Goal: Information Seeking & Learning: Compare options

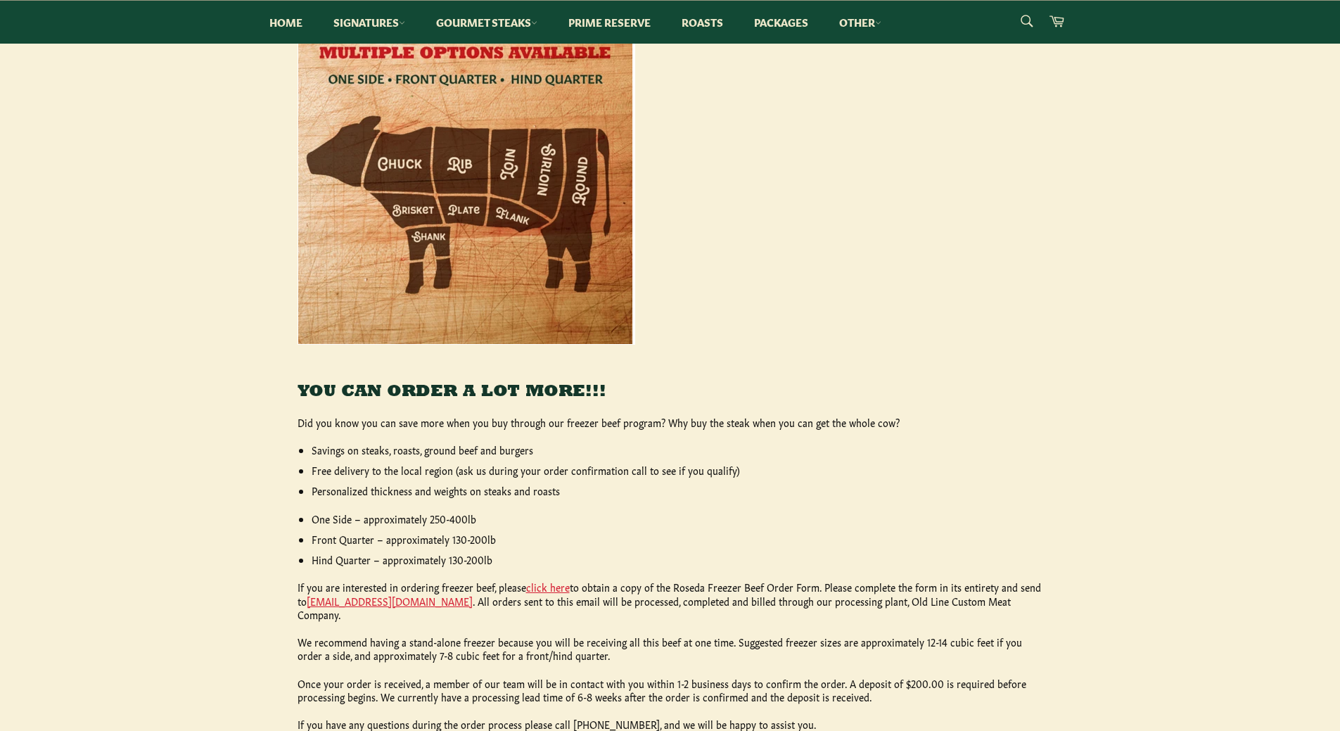
scroll to position [57, 0]
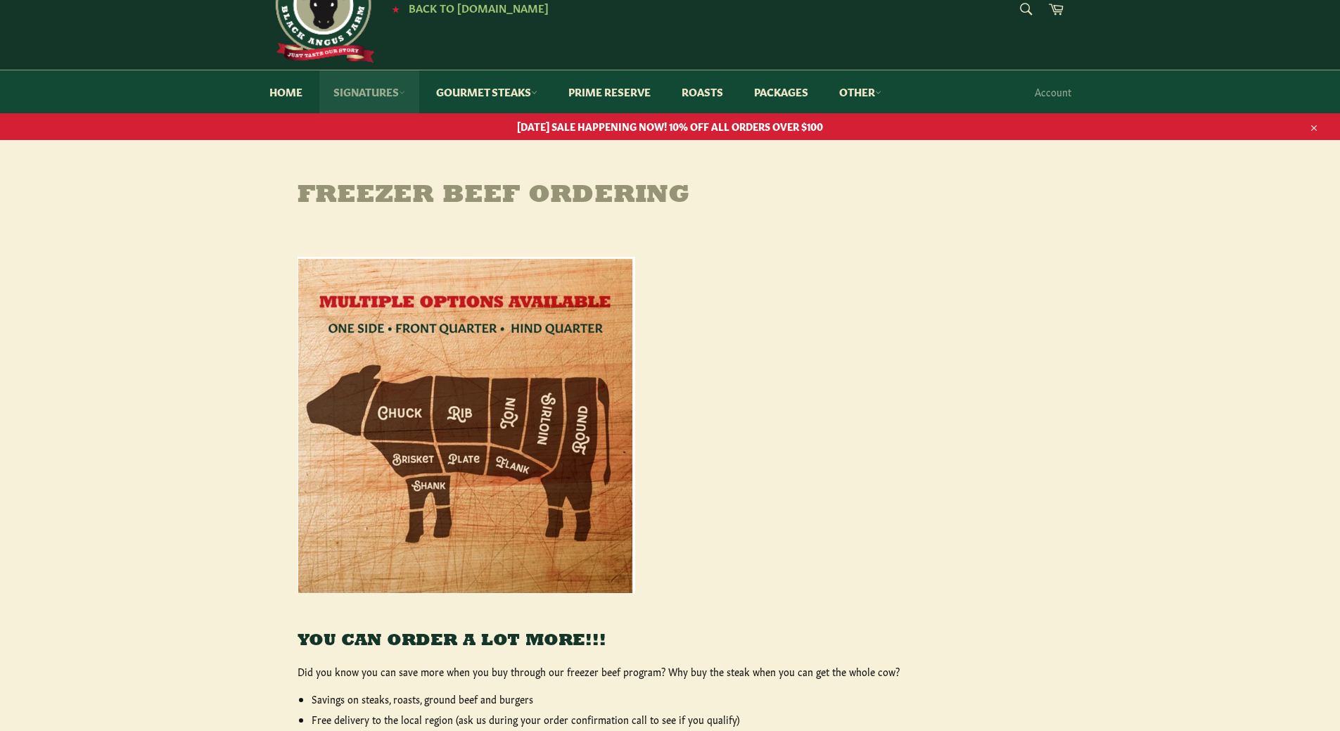
click at [358, 97] on link "Signatures" at bounding box center [369, 91] width 100 height 43
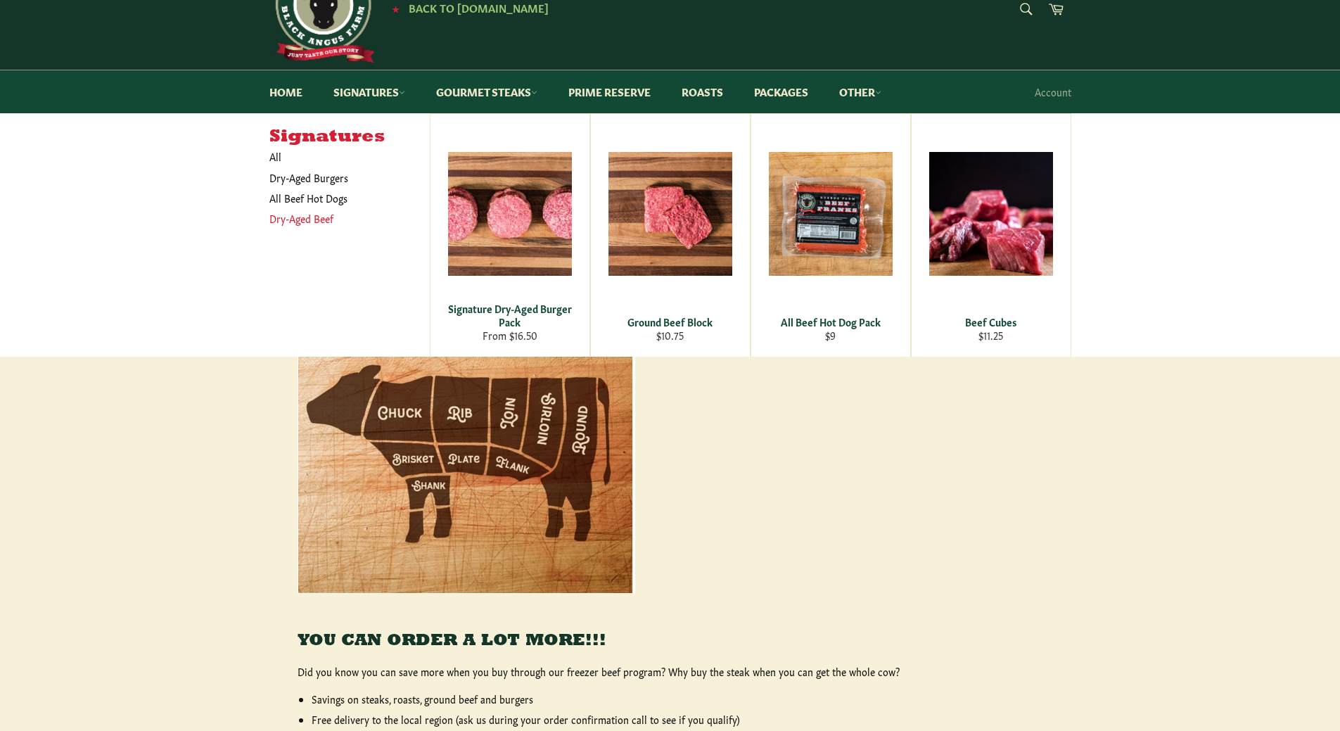
click at [304, 221] on link "Dry-Aged Beef" at bounding box center [338, 218] width 153 height 20
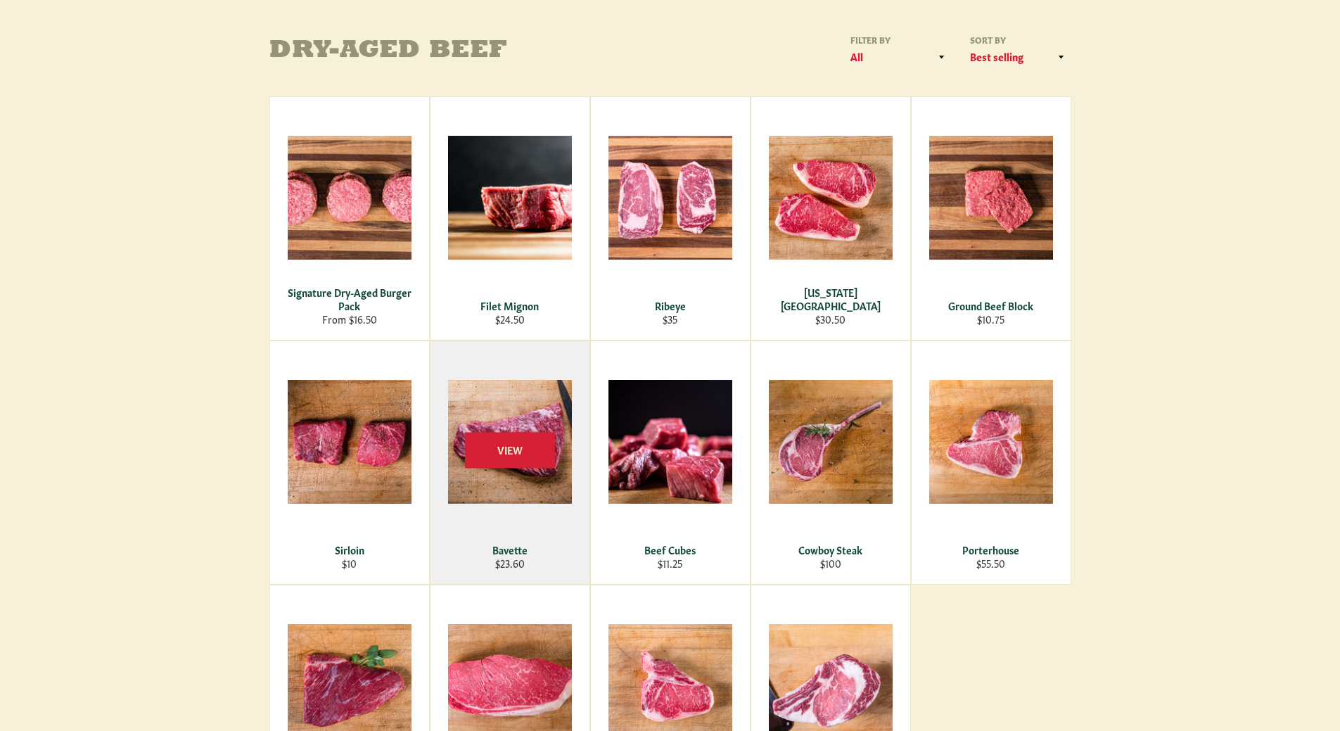
scroll to position [211, 0]
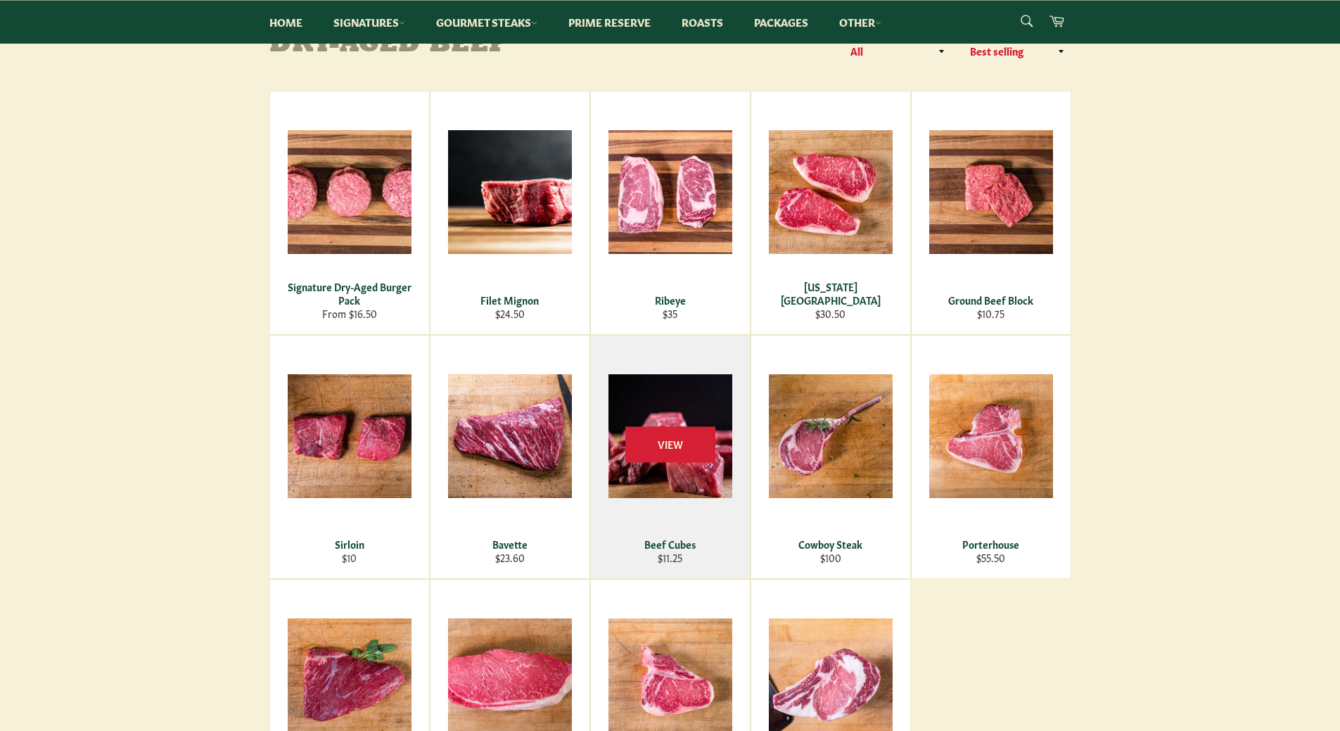
click at [665, 478] on div "View" at bounding box center [670, 456] width 159 height 243
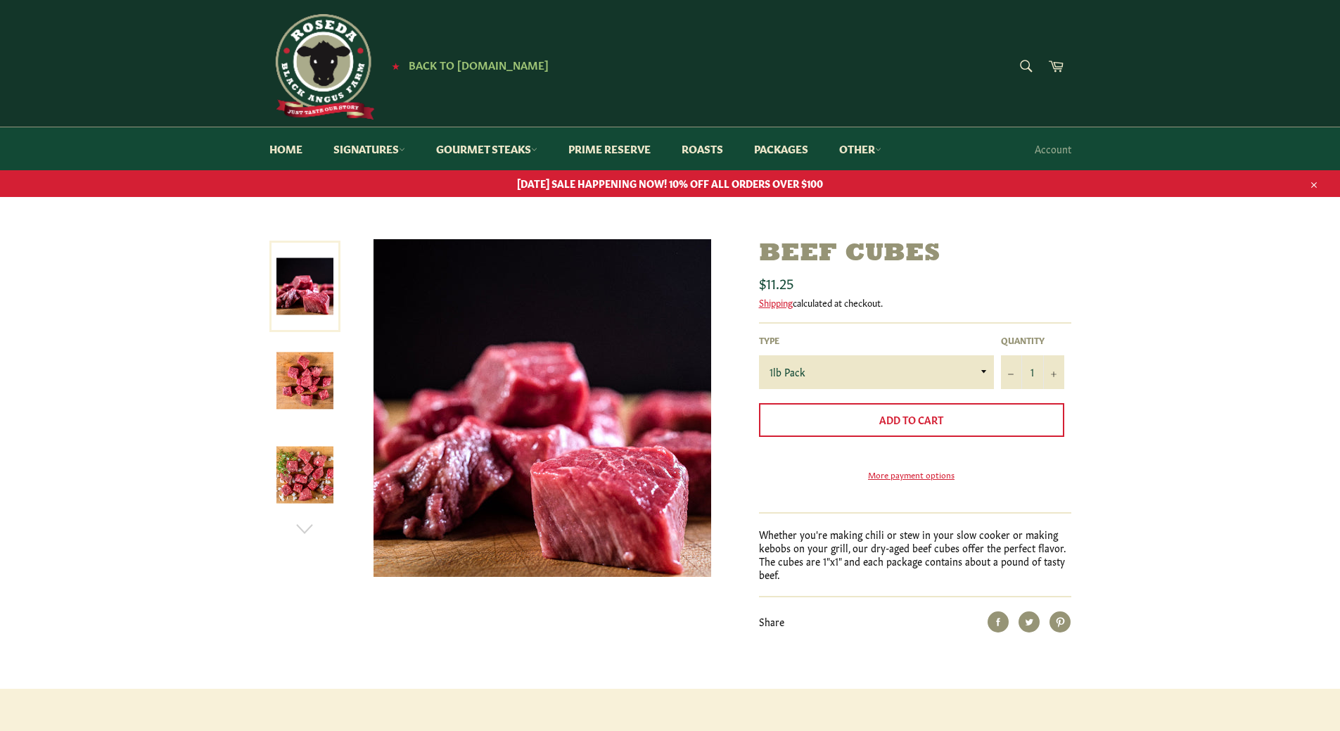
click at [293, 470] on img at bounding box center [304, 475] width 57 height 57
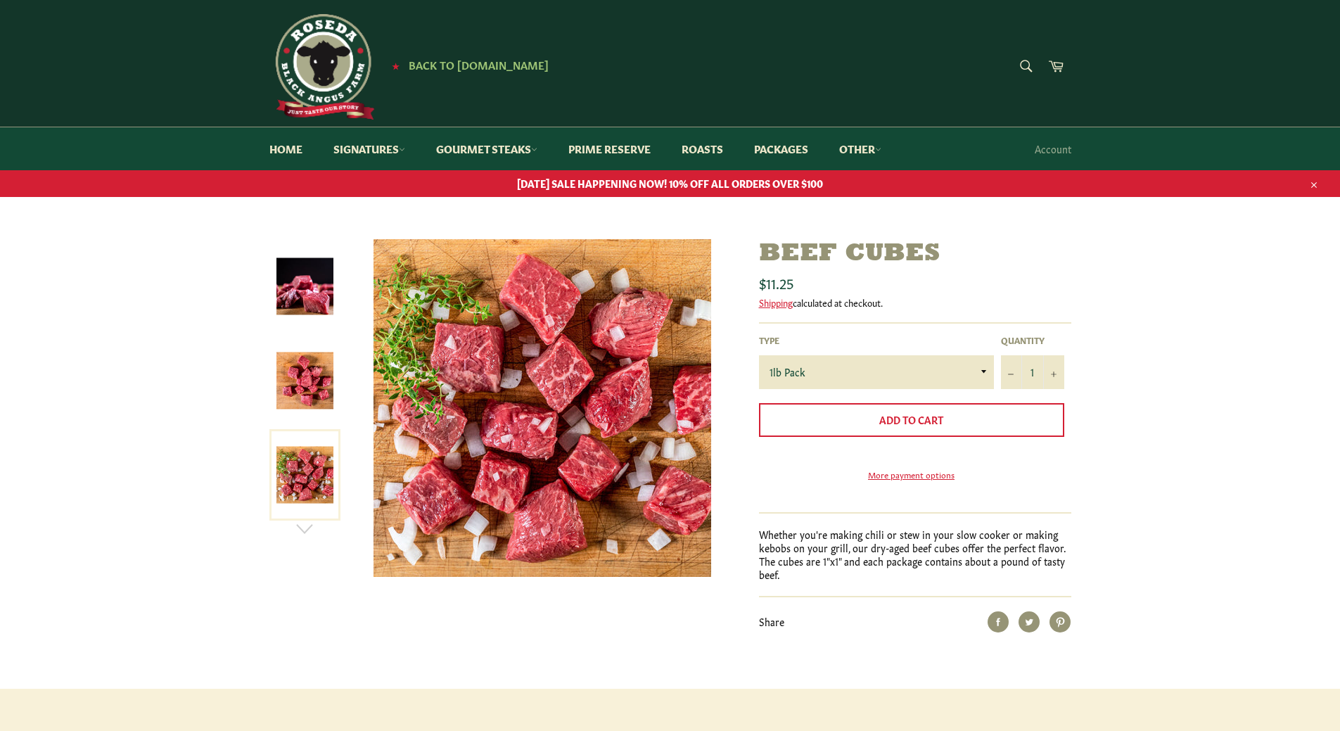
click at [307, 401] on img at bounding box center [304, 380] width 57 height 57
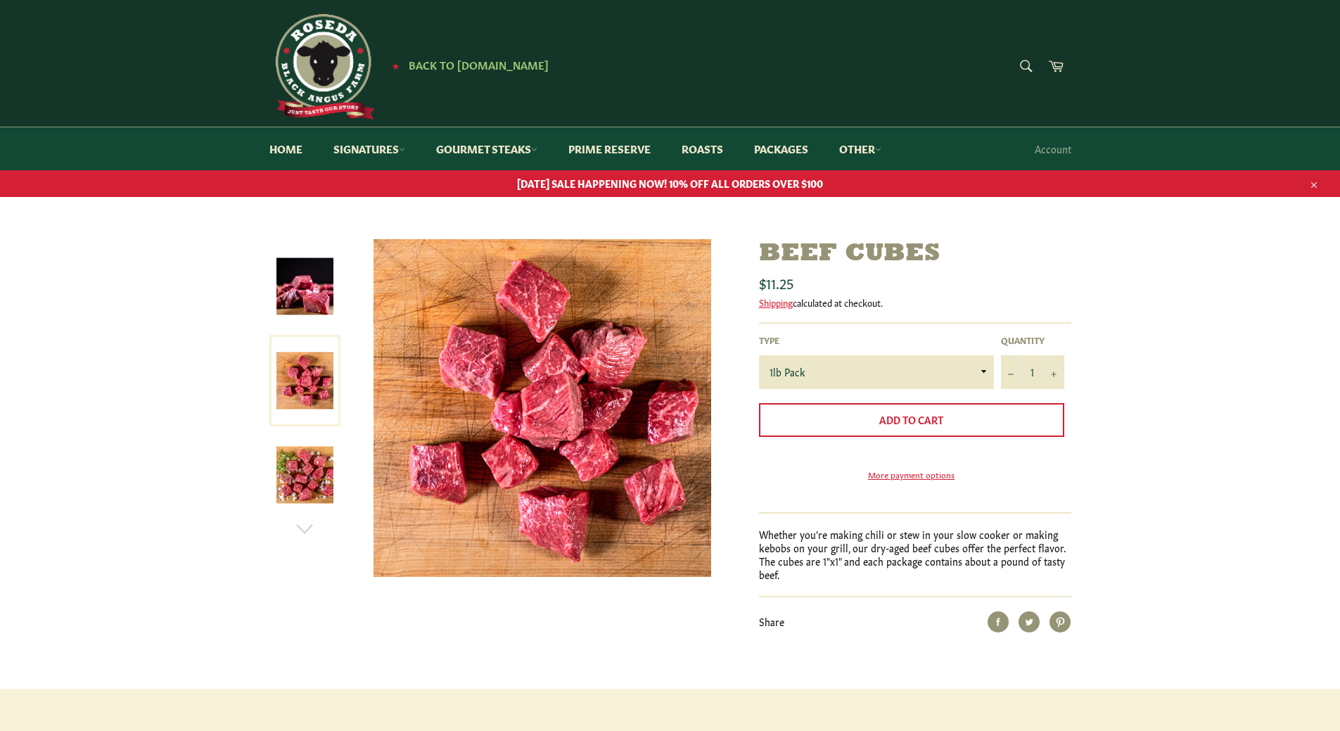
click at [307, 310] on img at bounding box center [304, 286] width 57 height 57
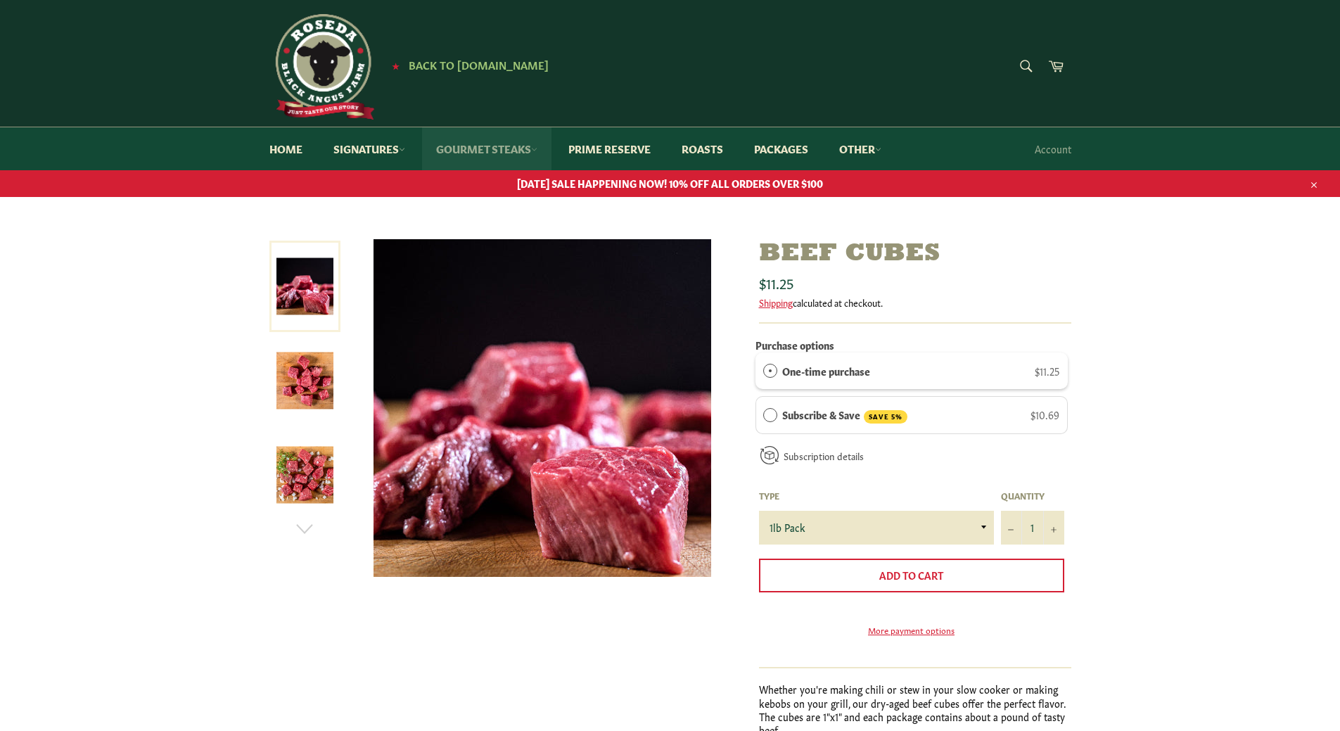
click at [473, 152] on link "Gourmet Steaks" at bounding box center [486, 148] width 129 height 43
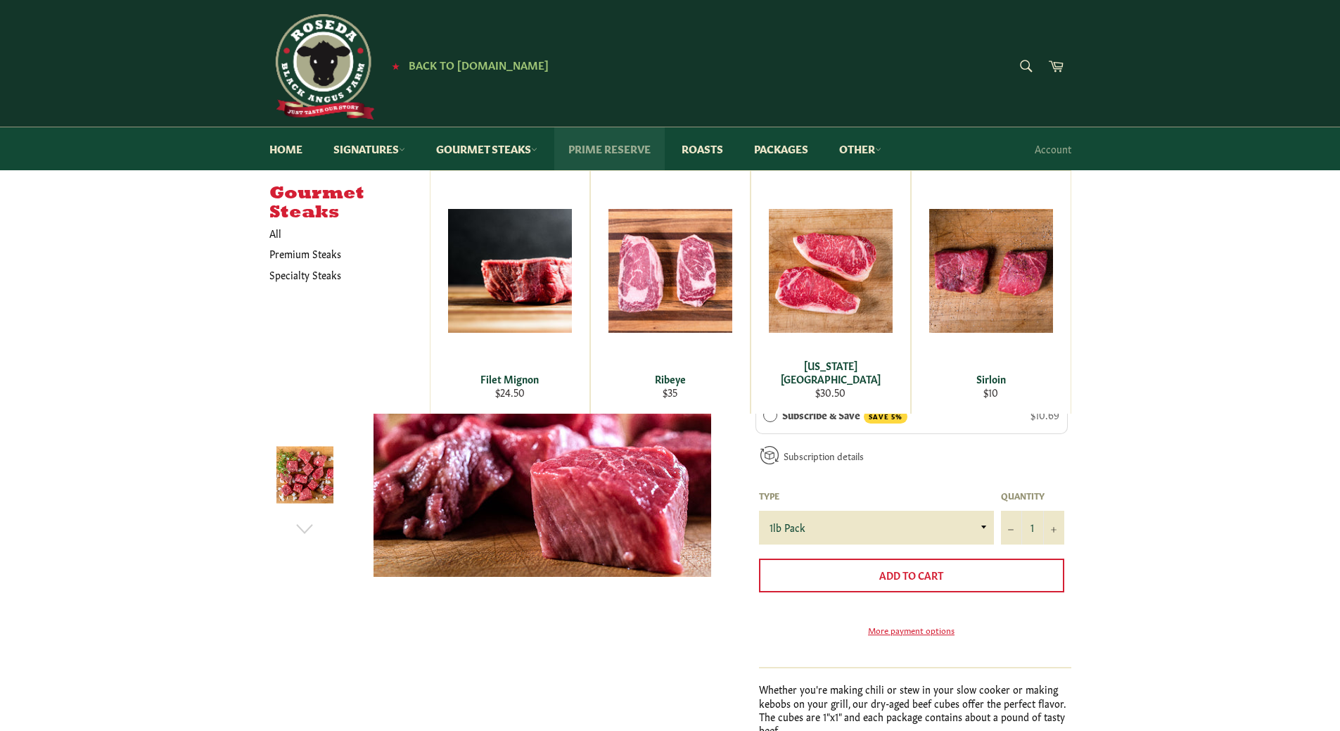
click at [627, 150] on link "Prime Reserve" at bounding box center [609, 148] width 110 height 43
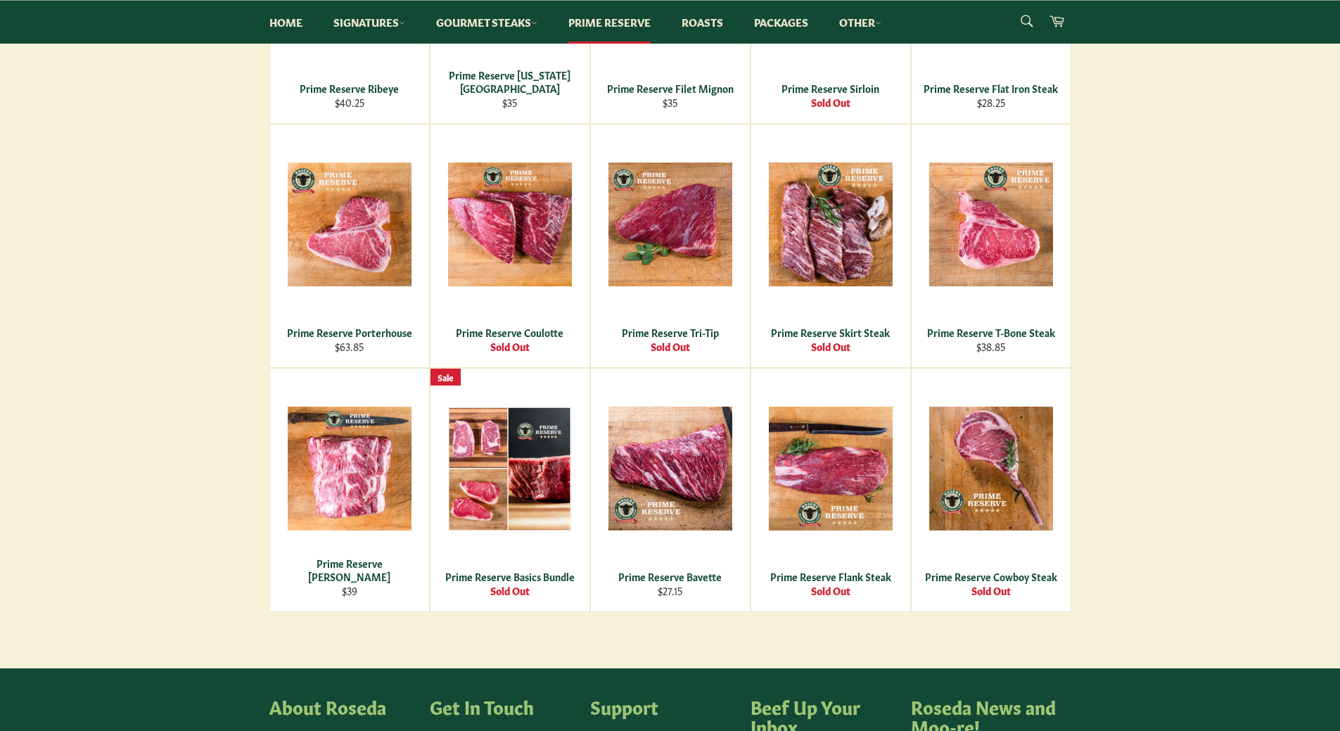
scroll to position [492, 0]
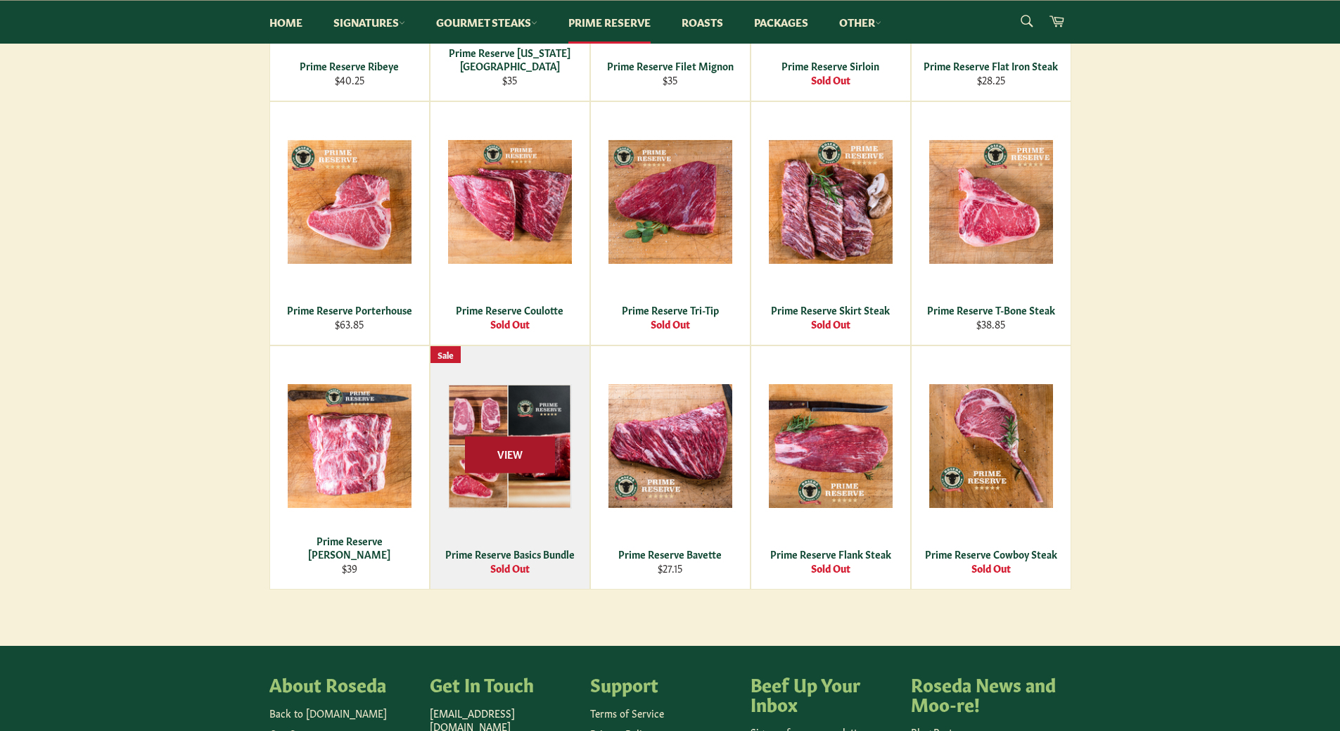
click at [506, 461] on span "View" at bounding box center [510, 455] width 90 height 36
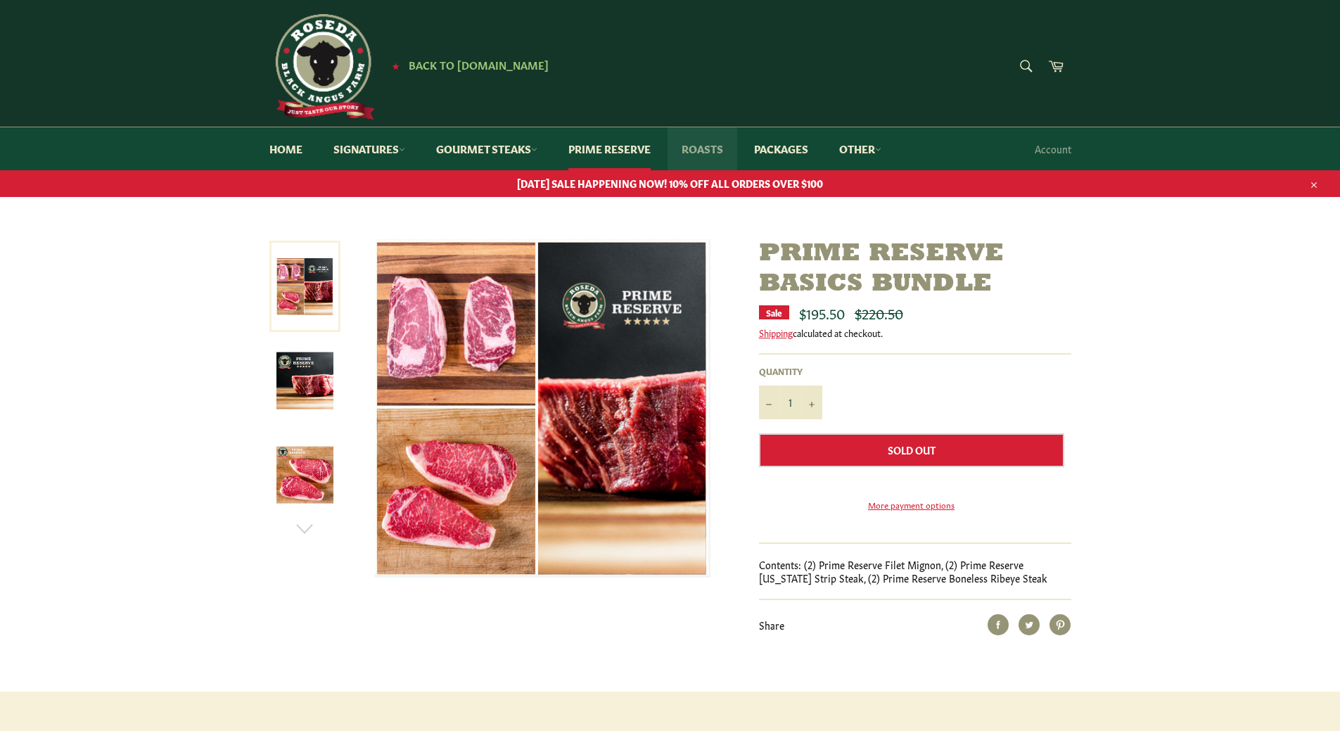
click at [694, 151] on link "Roasts" at bounding box center [702, 148] width 70 height 43
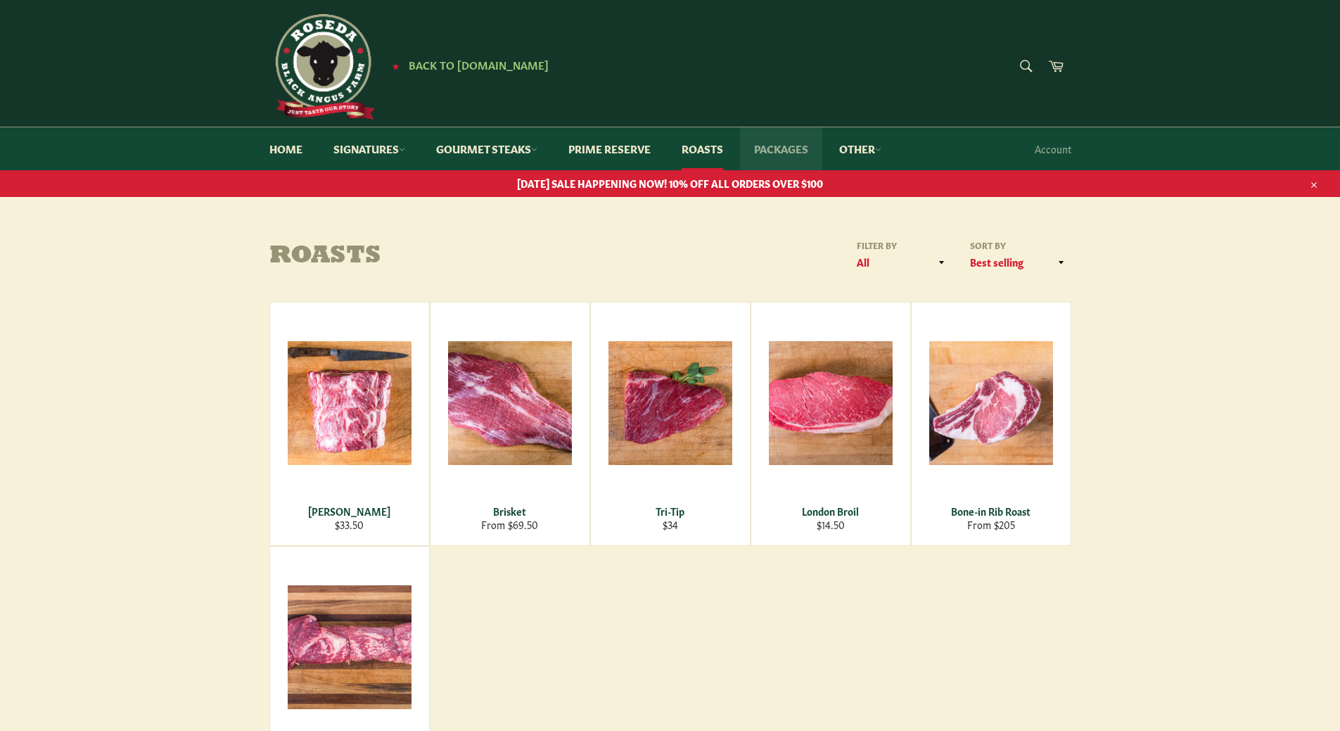
click at [790, 152] on link "Packages" at bounding box center [781, 148] width 82 height 43
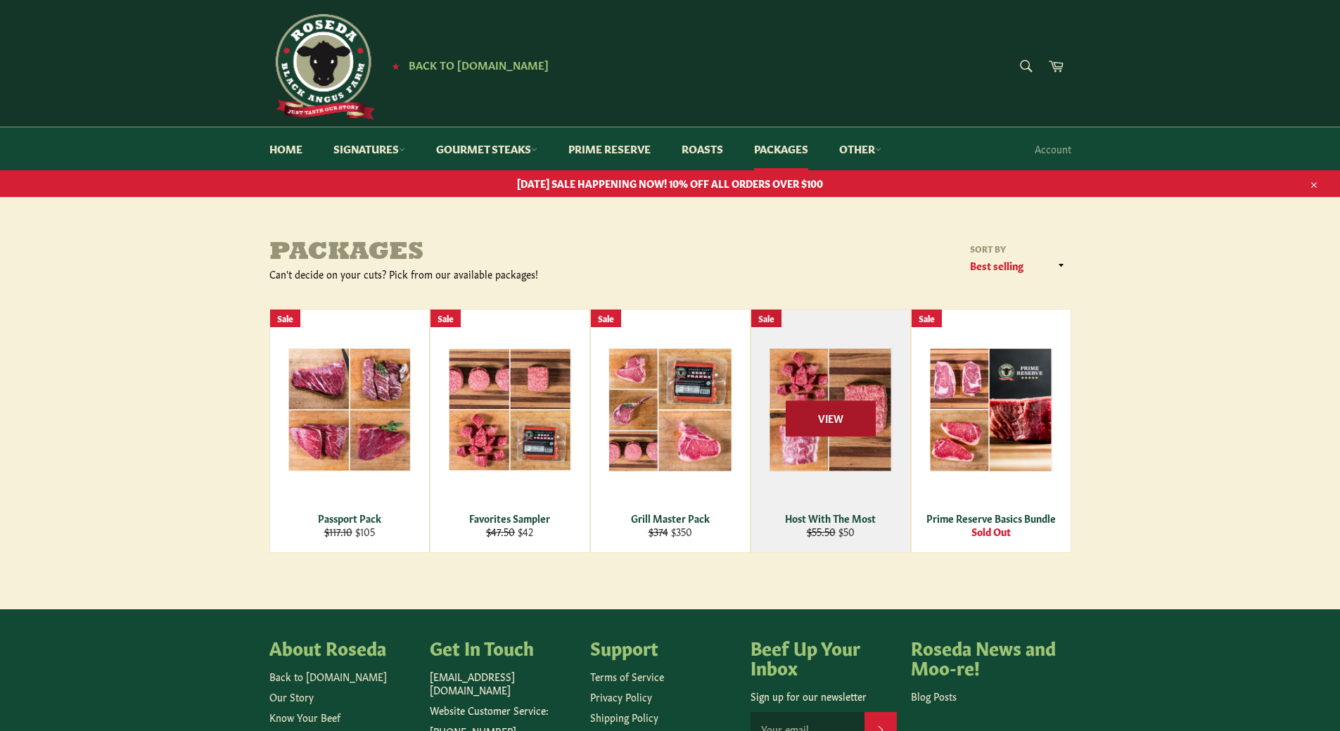
click at [821, 411] on span "View" at bounding box center [830, 418] width 90 height 36
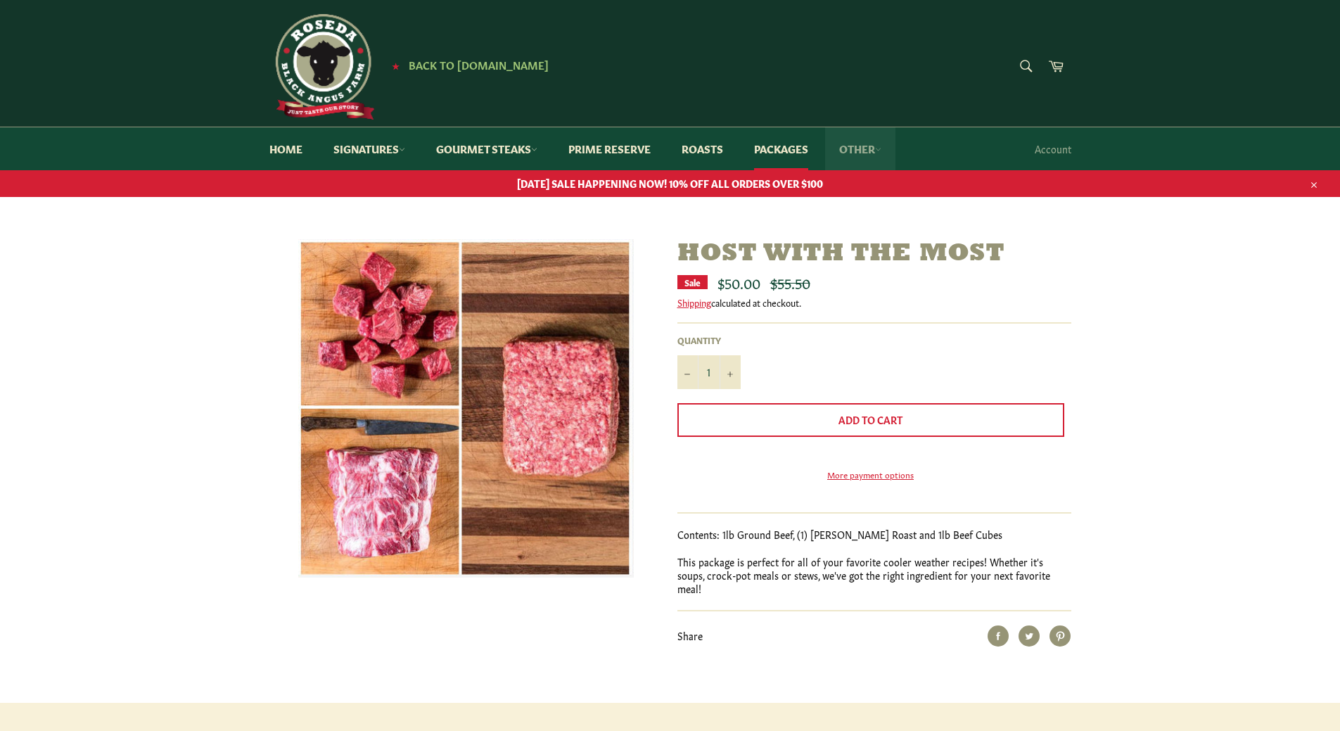
click at [861, 149] on link "Other" at bounding box center [860, 148] width 70 height 43
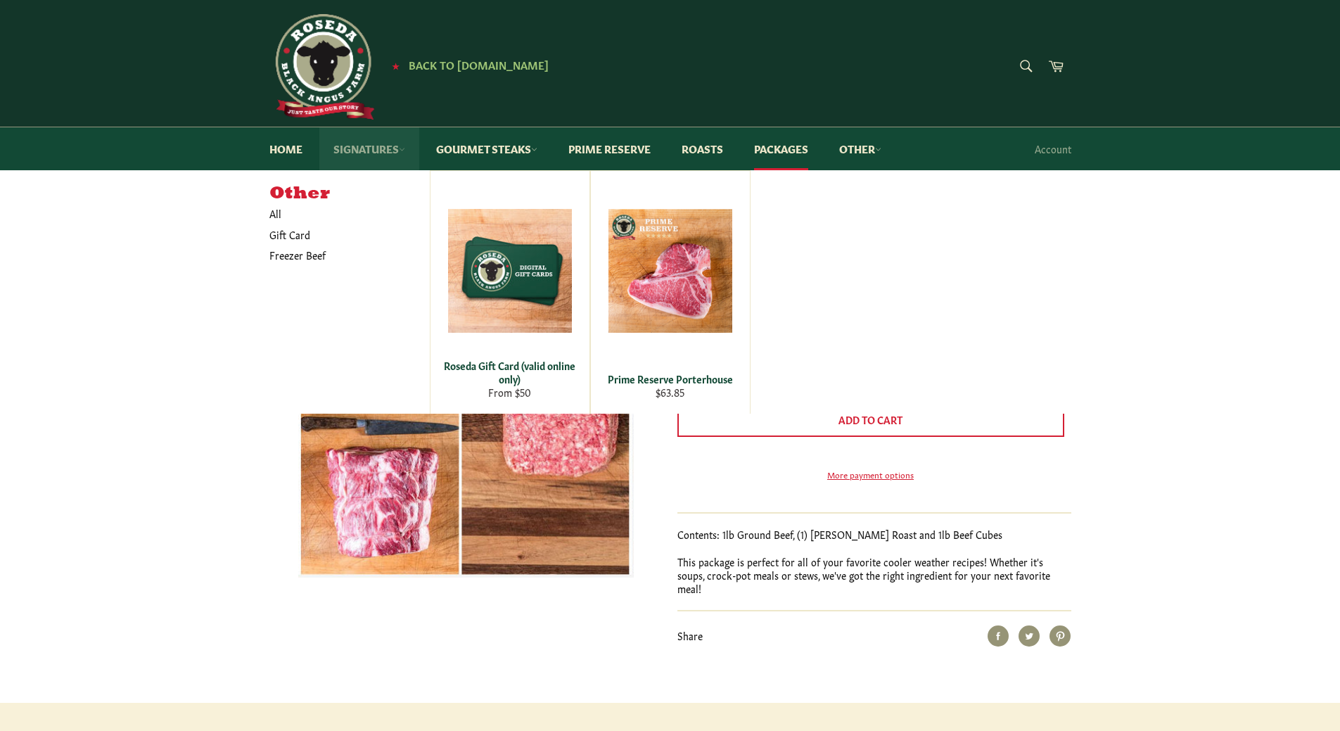
click at [350, 144] on link "Signatures" at bounding box center [369, 148] width 100 height 43
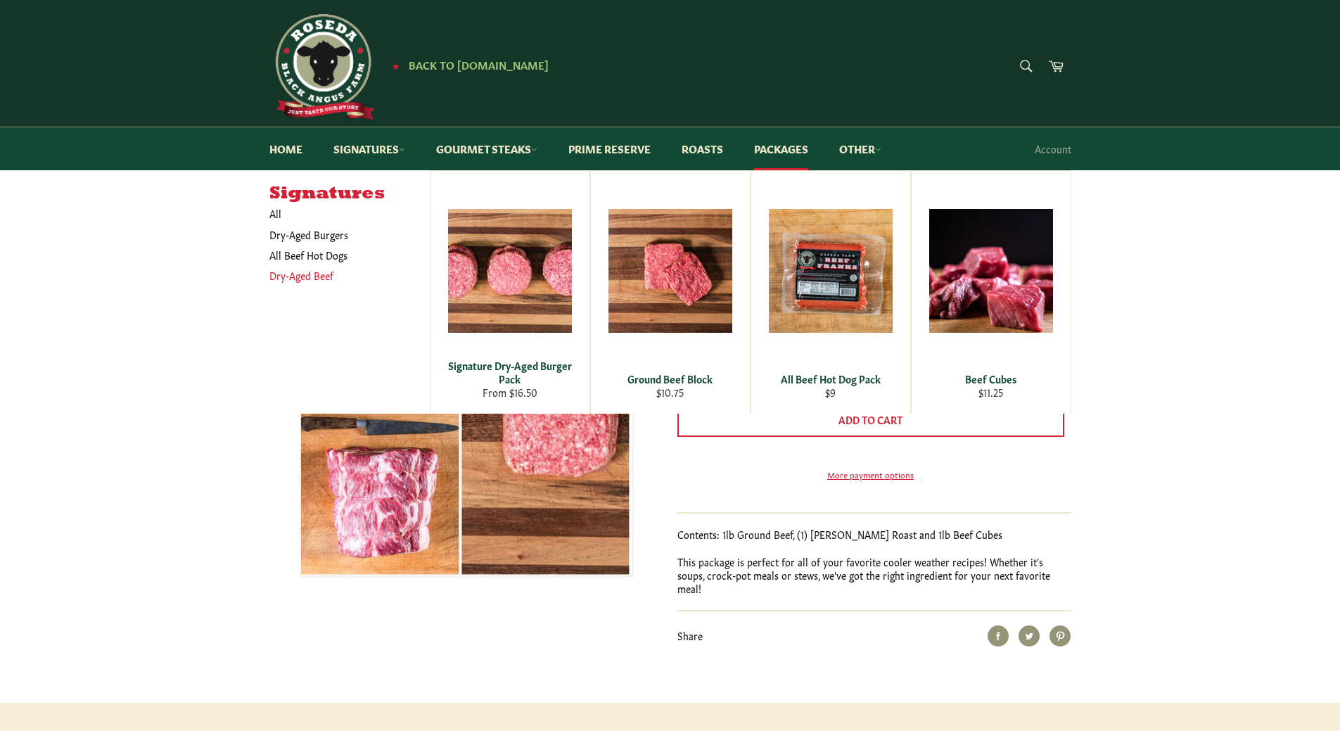
click at [290, 283] on link "Dry-Aged Beef" at bounding box center [338, 275] width 153 height 20
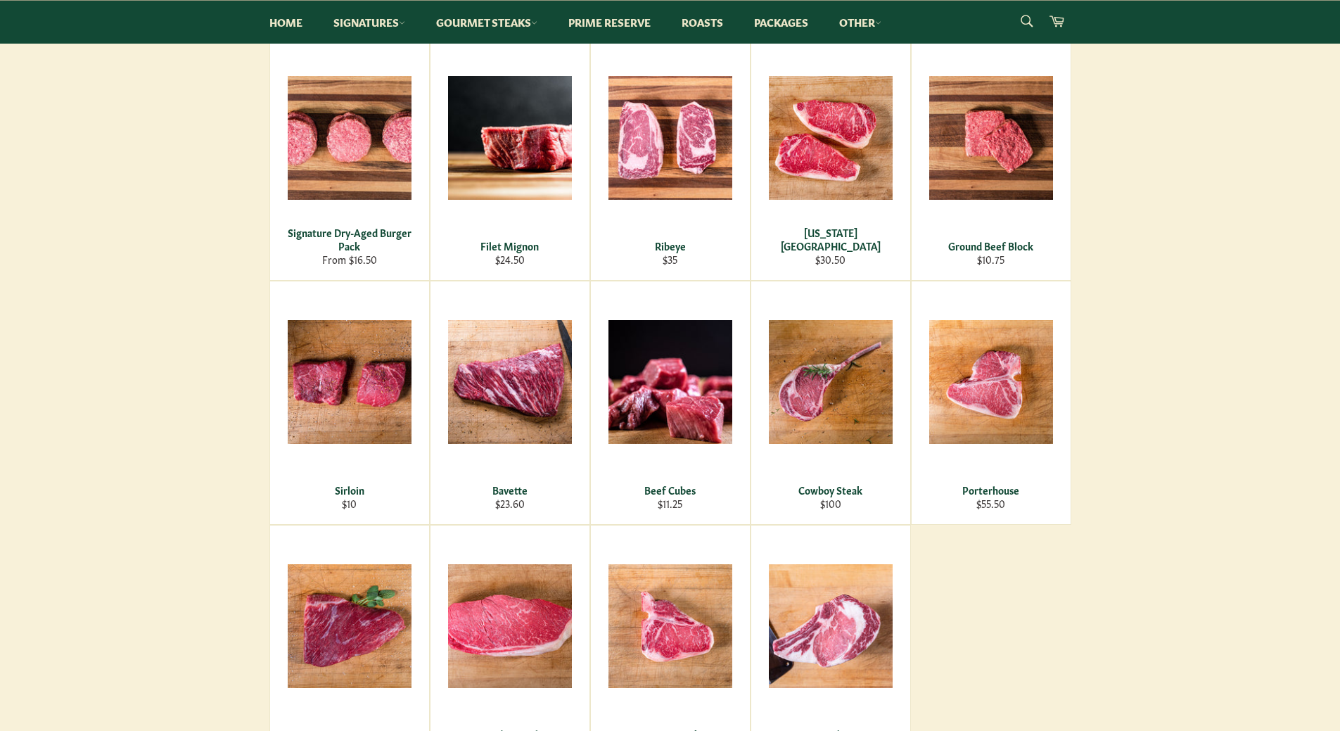
scroll to position [281, 0]
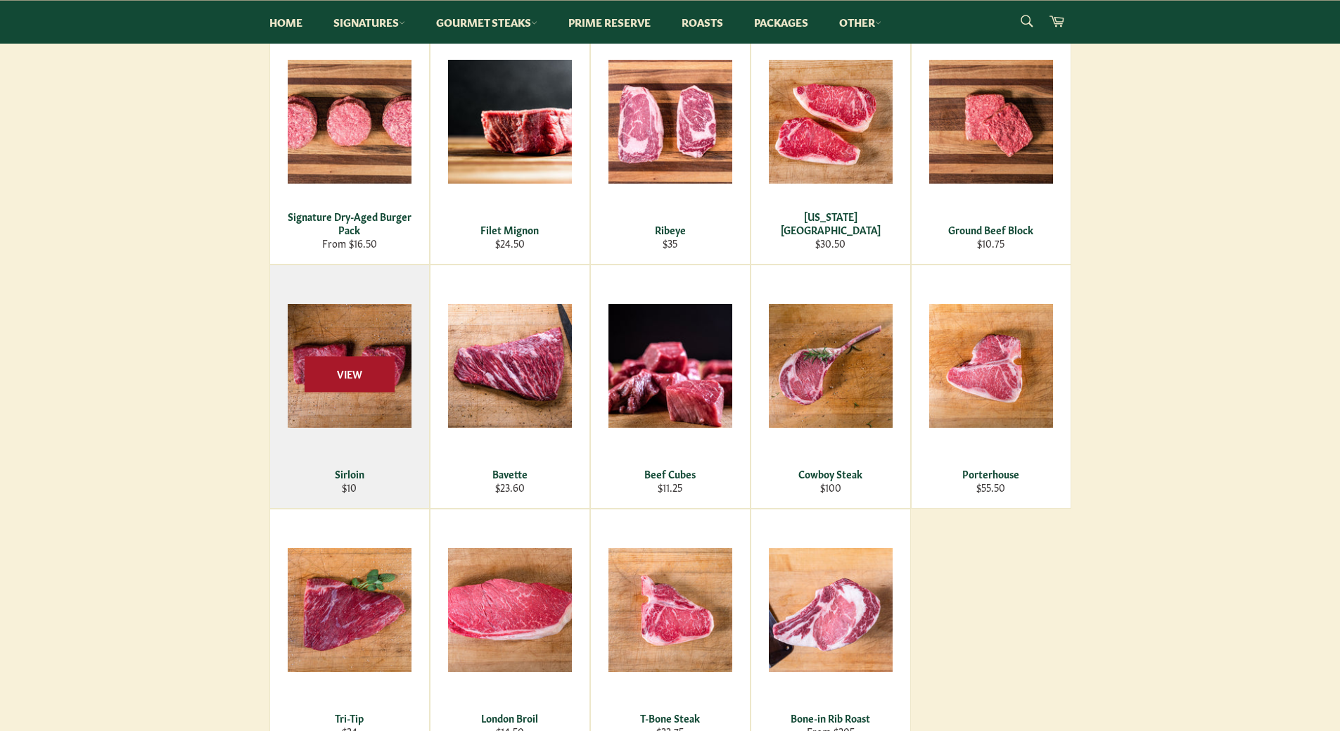
click at [334, 364] on span "View" at bounding box center [349, 374] width 90 height 36
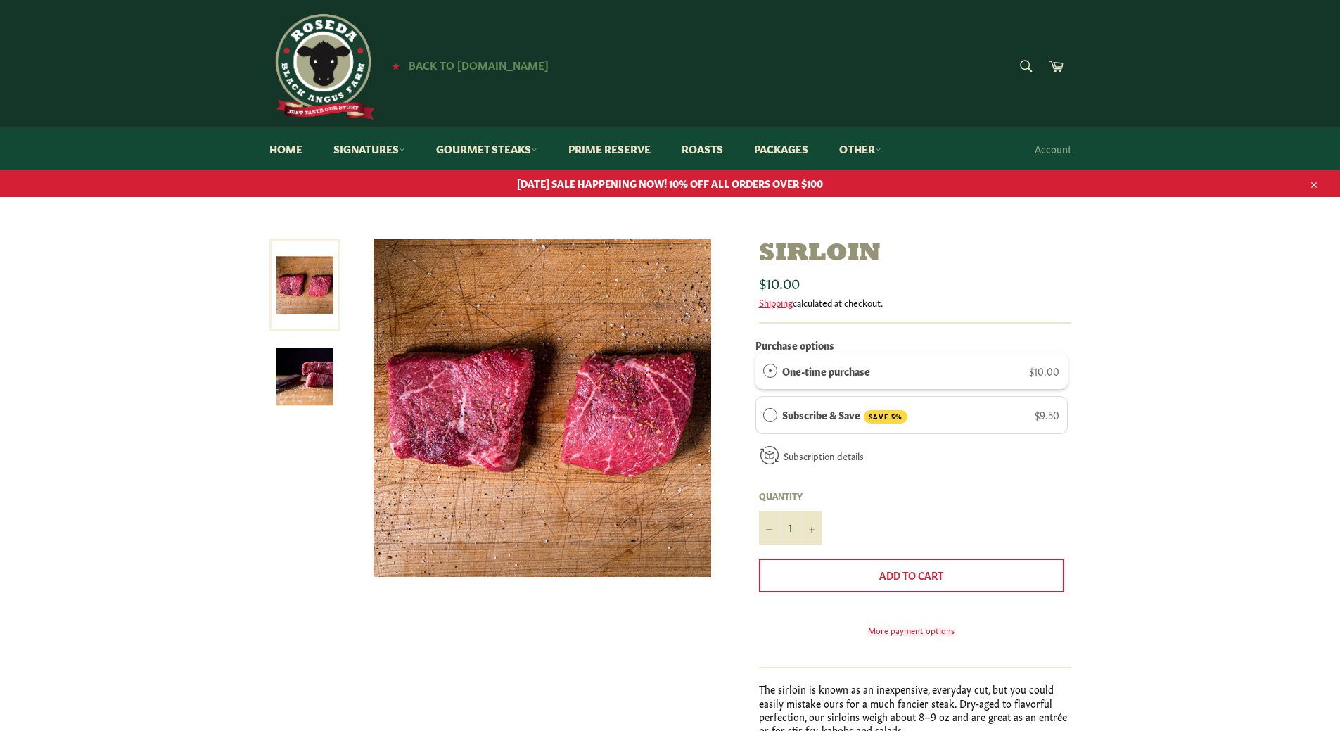
click at [466, 66] on span "Back to [DOMAIN_NAME]" at bounding box center [479, 64] width 140 height 15
